Goal: Information Seeking & Learning: Learn about a topic

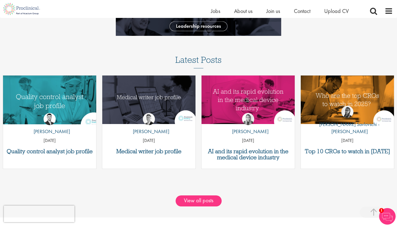
scroll to position [662, 0]
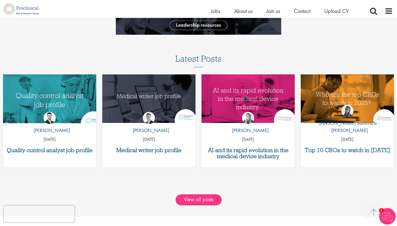
click at [54, 100] on img "Link to a post" at bounding box center [50, 99] width 112 height 58
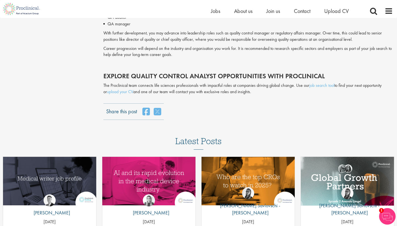
scroll to position [1183, 0]
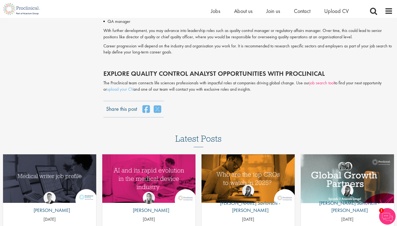
click at [324, 80] on link "job search tool" at bounding box center [321, 83] width 25 height 6
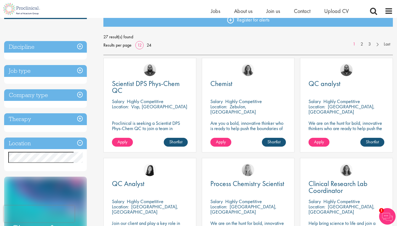
scroll to position [78, 0]
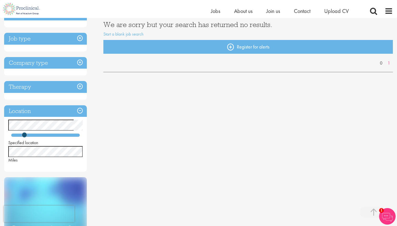
scroll to position [100, 0]
